Goal: Task Accomplishment & Management: Complete application form

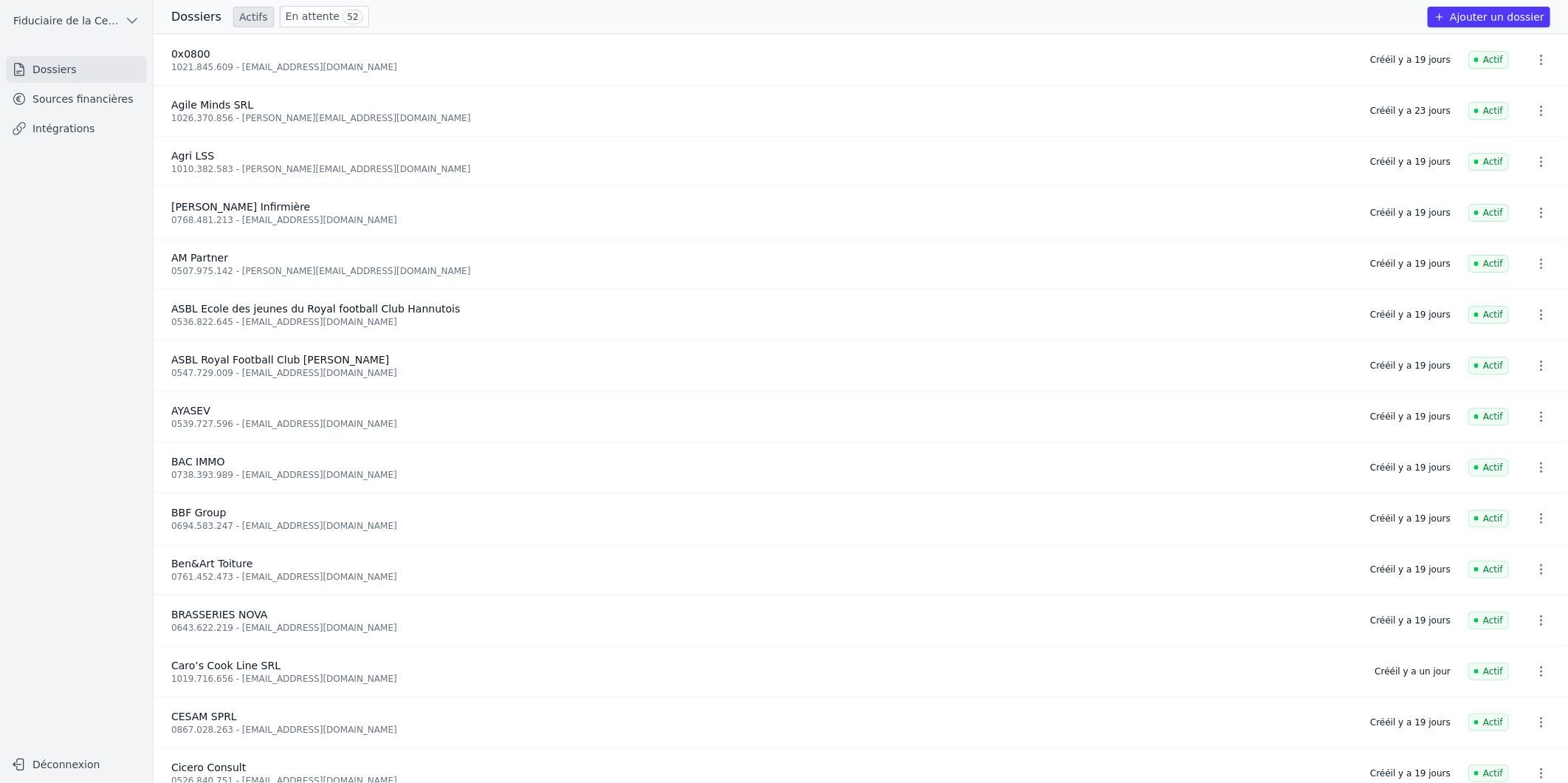
click at [1510, 12] on button "Ajouter un dossier" at bounding box center [1490, 17] width 123 height 21
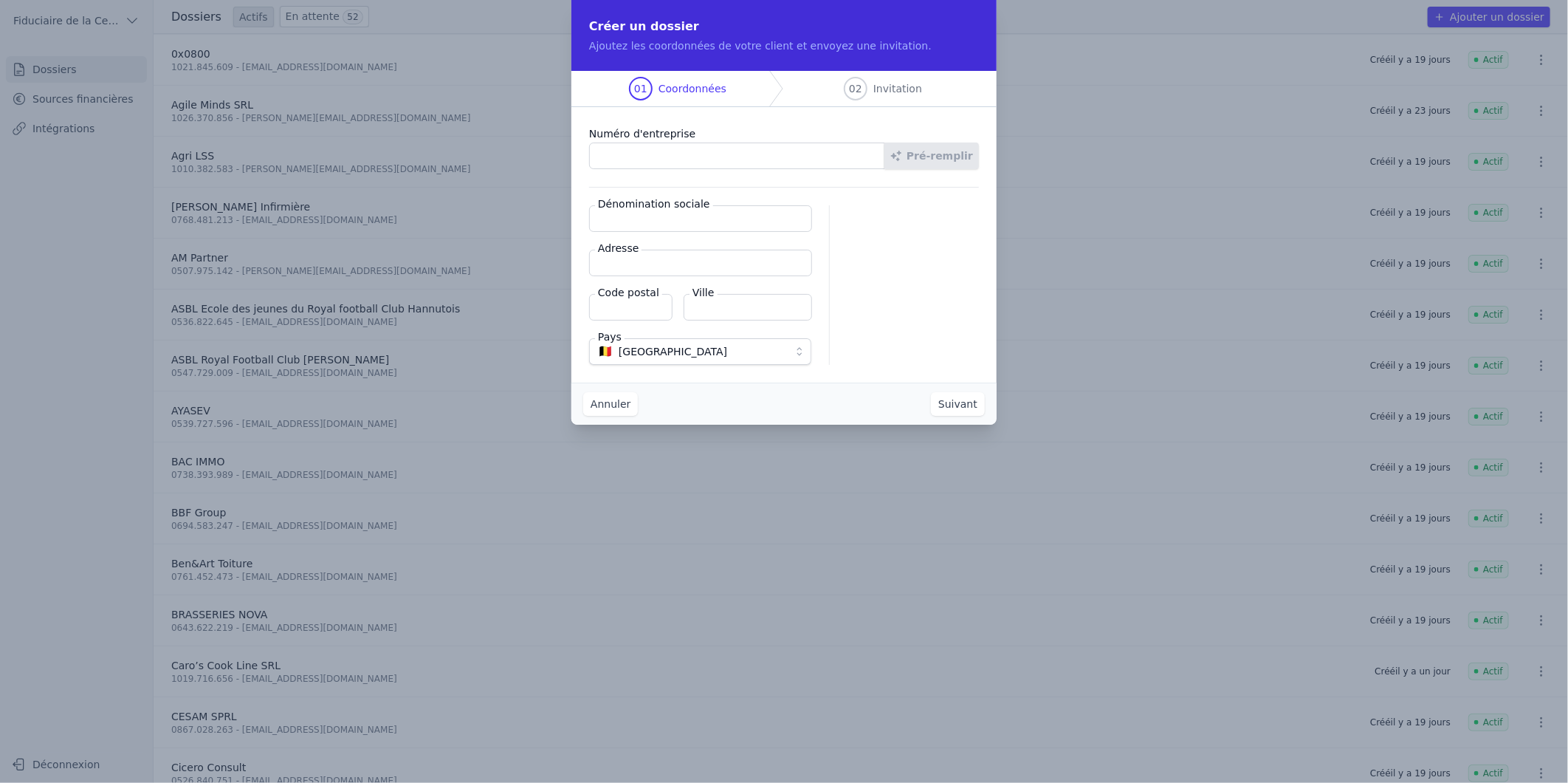
click at [741, 154] on input "Numéro d'entreprise" at bounding box center [737, 156] width 296 height 27
paste input "0894.532.713"
type input "0894.532.713"
click at [951, 153] on button "Pré-remplir" at bounding box center [932, 156] width 95 height 27
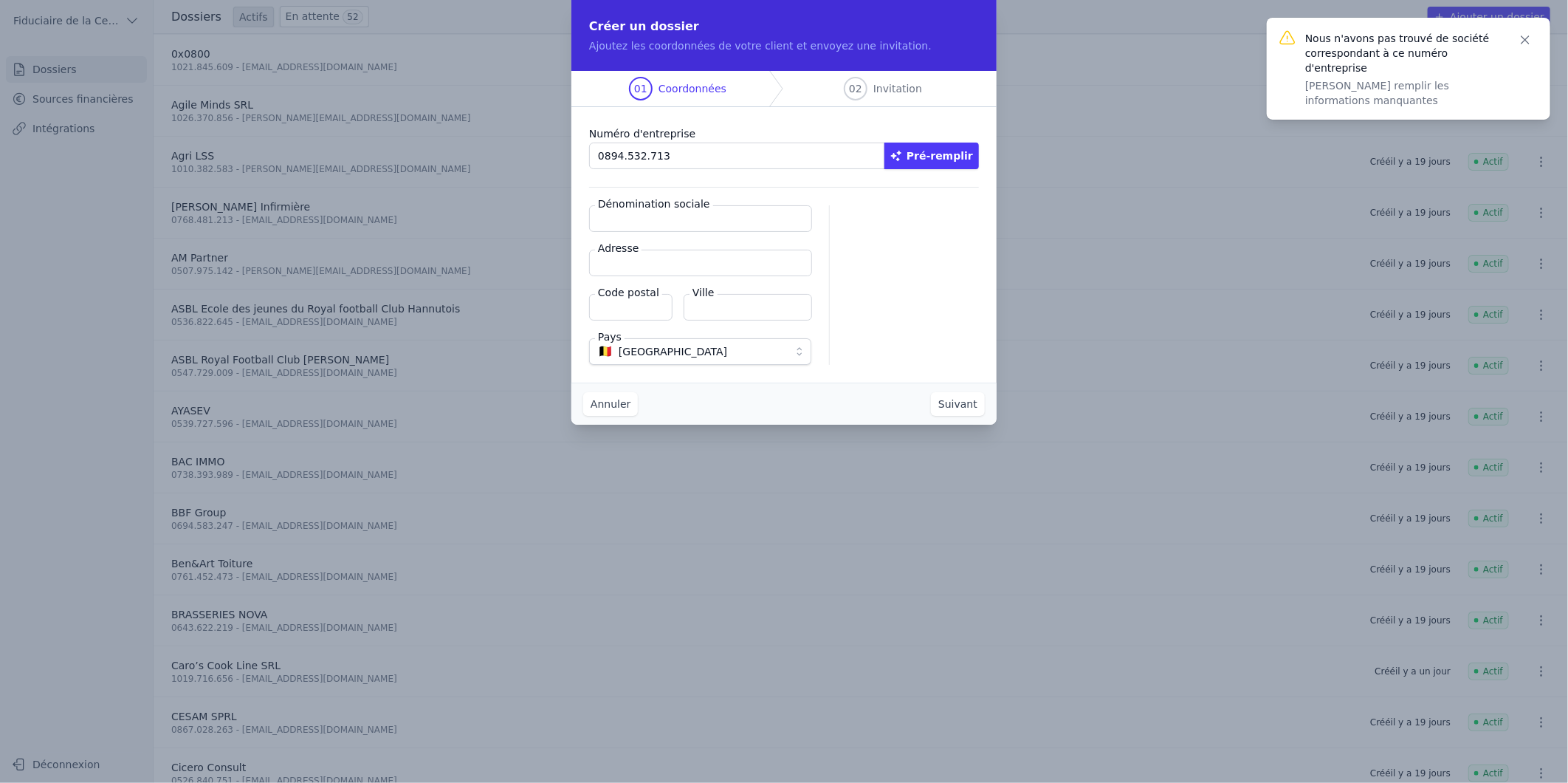
click at [916, 158] on button "Pré-remplir" at bounding box center [932, 156] width 95 height 27
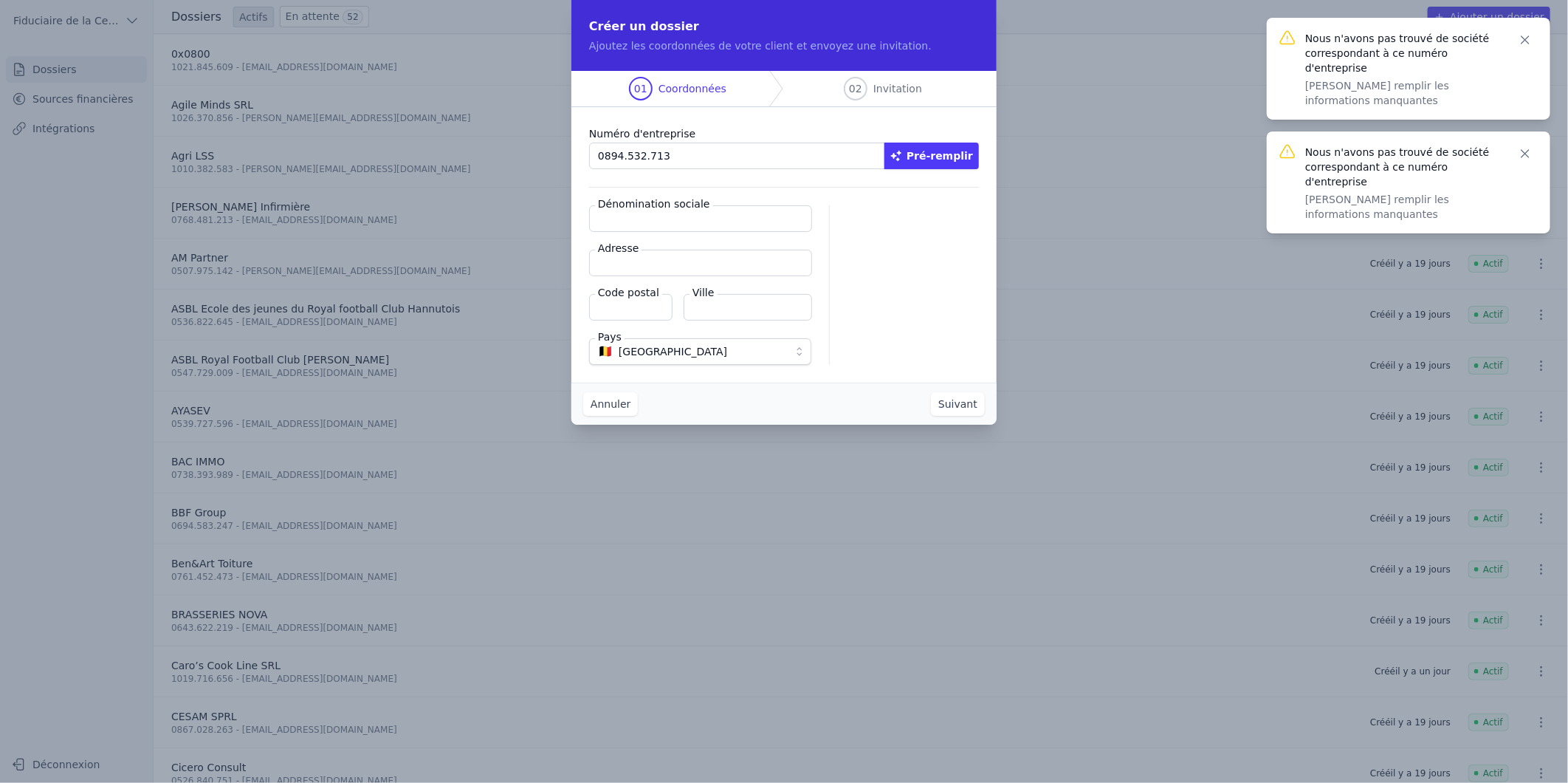
click at [693, 212] on input "Dénomination sociale" at bounding box center [700, 218] width 223 height 27
click at [643, 224] on input "Dénomination sociale" at bounding box center [700, 218] width 223 height 27
paste input "Joies Simplicités Amour"
type input "Joies Simplicités Amour"
click at [679, 255] on input "Adresse" at bounding box center [700, 263] width 223 height 27
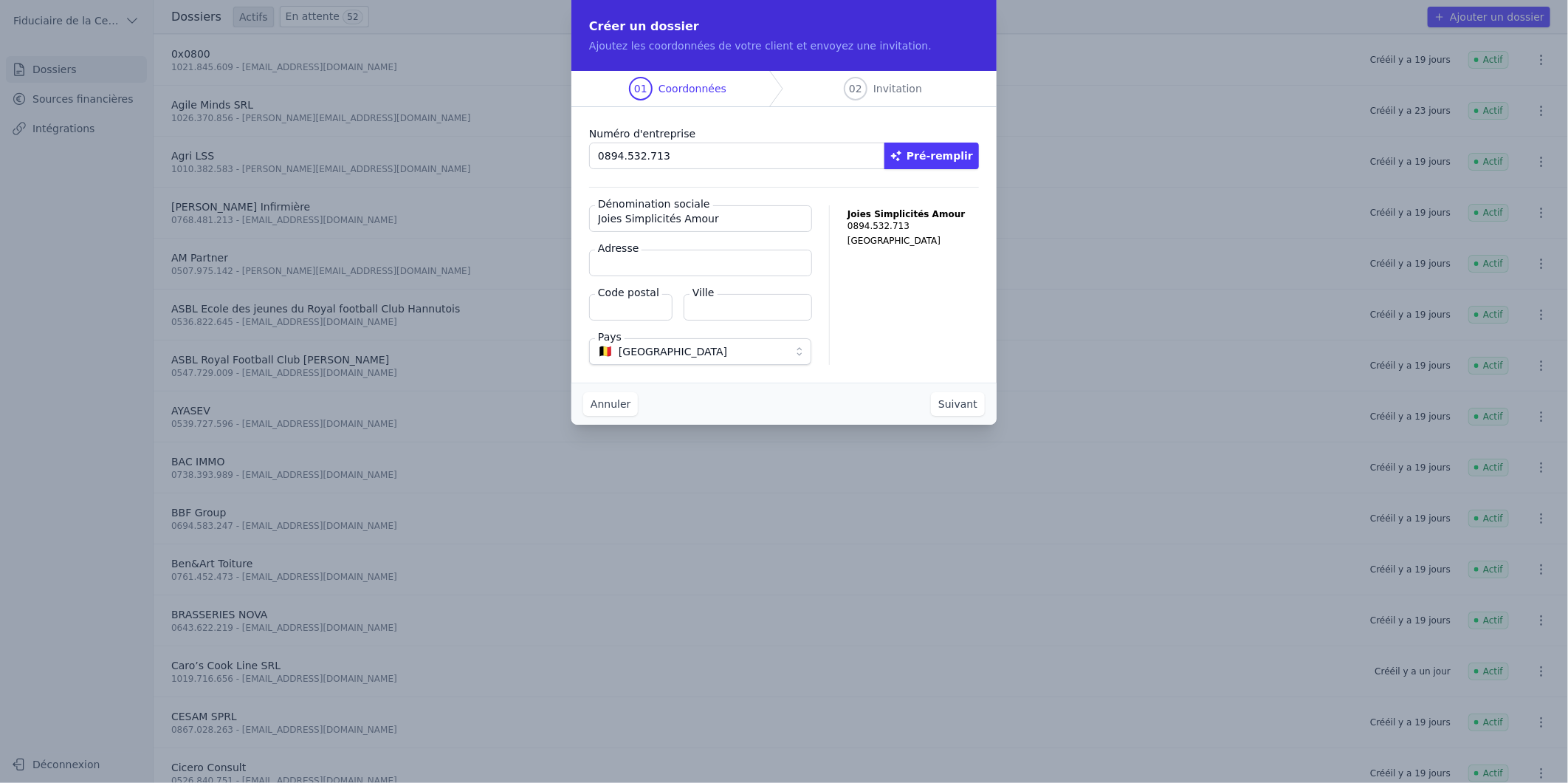
click at [659, 263] on input "Adresse" at bounding box center [700, 263] width 223 height 27
type input "[STREET_ADDRESS]"
type input "4280"
type input "Hannut"
drag, startPoint x: 961, startPoint y: 402, endPoint x: 987, endPoint y: 547, distance: 147.3
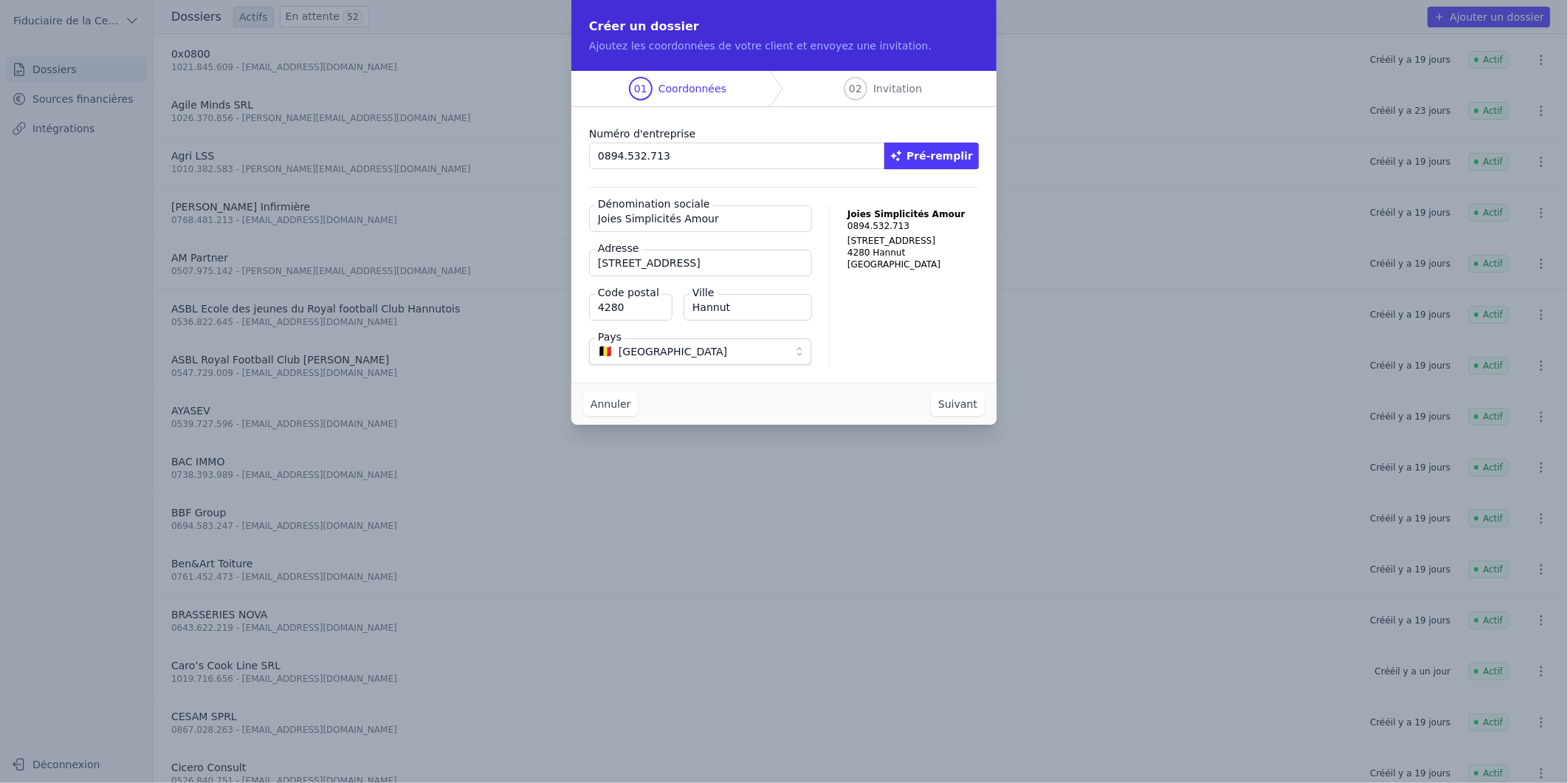
click at [987, 547] on div "Créer un dossier Ajoutez les coordonnées de votre client et envoyez une invitat…" at bounding box center [784, 392] width 1568 height 783
click at [969, 403] on button "Suivant" at bounding box center [958, 404] width 54 height 24
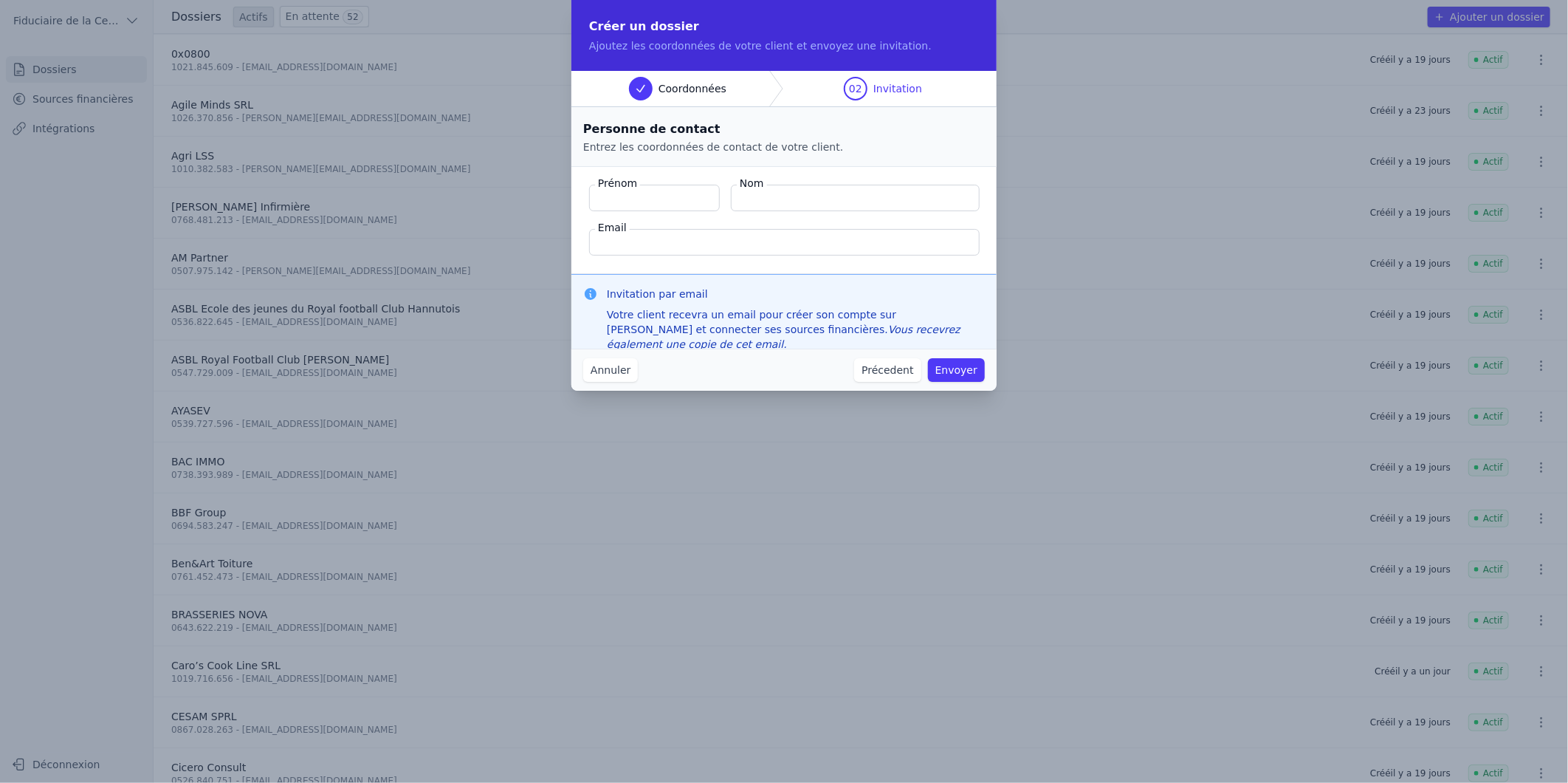
click at [647, 235] on input "Email" at bounding box center [784, 242] width 391 height 27
paste input "[EMAIL_ADDRESS][DOMAIN_NAME]"
type input "[EMAIL_ADDRESS][DOMAIN_NAME]"
click at [709, 197] on input "Prénom" at bounding box center [654, 198] width 131 height 27
click at [685, 192] on input "Prénom" at bounding box center [654, 198] width 131 height 27
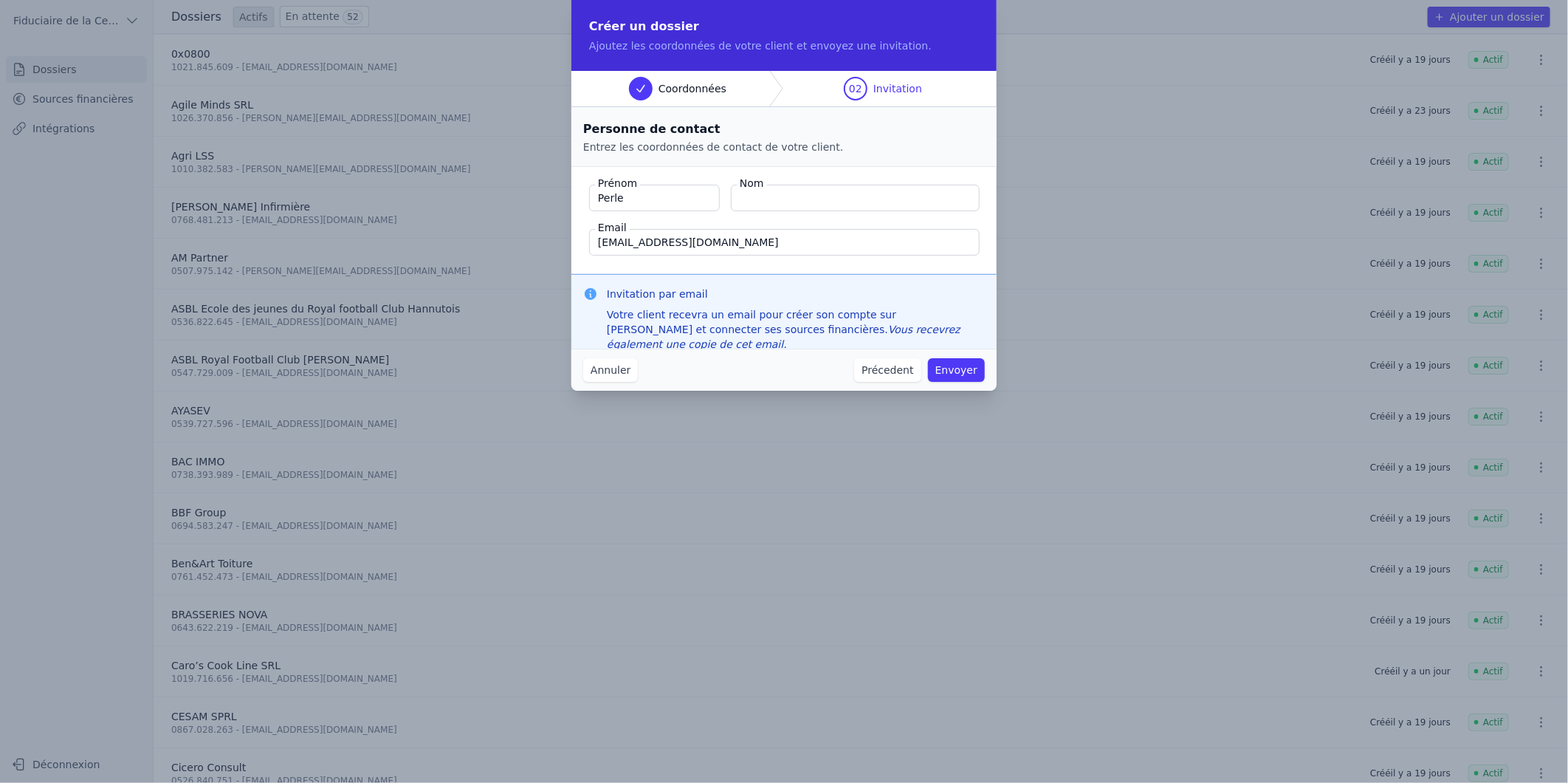
type input "Perle"
type input "[PERSON_NAME]"
click at [958, 366] on button "Envoyer" at bounding box center [956, 370] width 57 height 24
